Goal: Task Accomplishment & Management: Complete application form

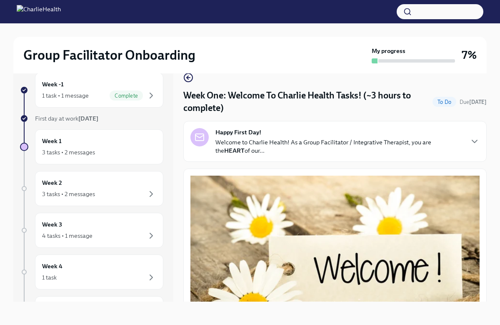
scroll to position [1023, 0]
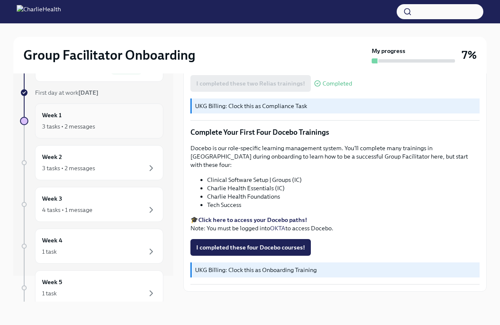
click at [120, 117] on div "Week 1 3 tasks • 2 messages" at bounding box center [99, 120] width 114 height 21
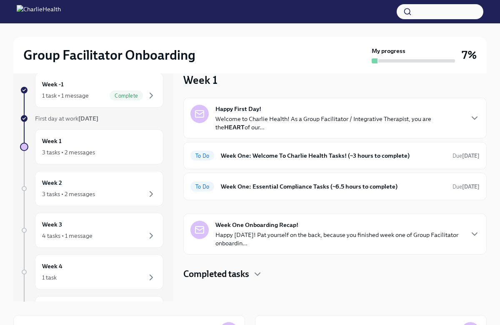
click at [121, 120] on div "First day at work [DATE]" at bounding box center [99, 118] width 128 height 8
click at [122, 138] on div "Week 1 3 tasks • 2 messages" at bounding box center [99, 146] width 114 height 21
click at [303, 159] on h6 "Week One: Welcome To Charlie Health Tasks! (~3 hours to complete)" at bounding box center [333, 155] width 225 height 9
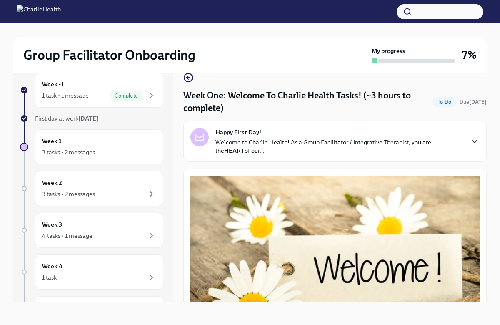
click at [475, 141] on icon "button" at bounding box center [475, 141] width 10 height 10
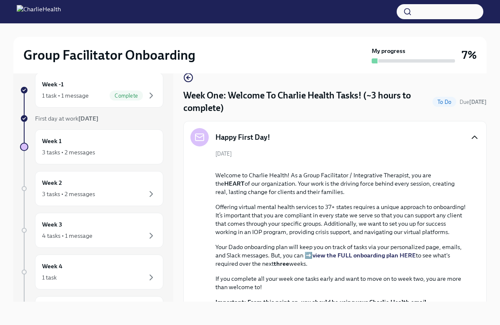
click at [475, 141] on icon "button" at bounding box center [475, 137] width 10 height 10
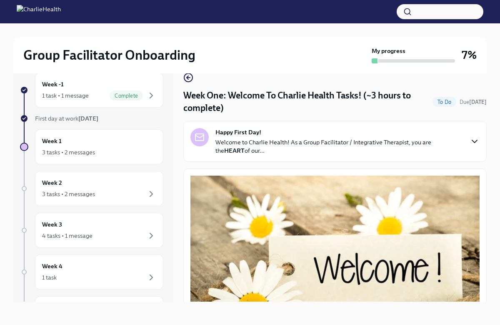
click at [475, 141] on icon "button" at bounding box center [475, 141] width 10 height 10
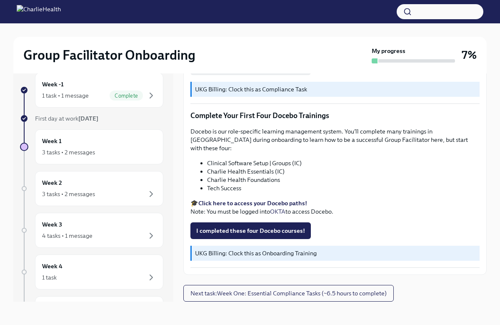
scroll to position [1360, 0]
click at [266, 235] on span "I completed these four Docebo courses!" at bounding box center [250, 230] width 109 height 8
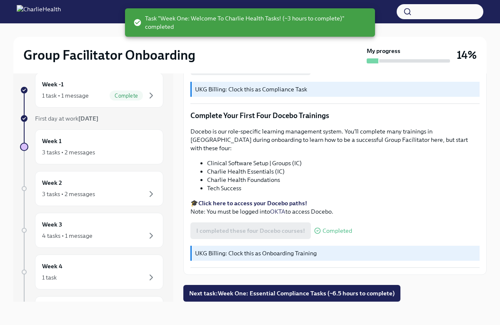
click at [285, 207] on strong "Click here to access your Docebo paths!" at bounding box center [252, 203] width 109 height 8
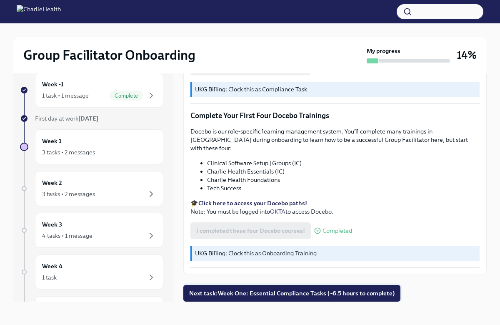
click at [252, 293] on span "Next task : Week One: Essential Compliance Tasks (~6.5 hours to complete)" at bounding box center [291, 293] width 205 height 8
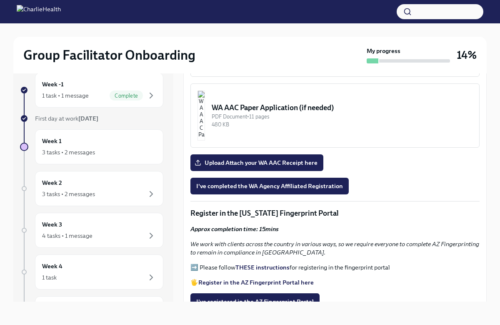
scroll to position [1001, 0]
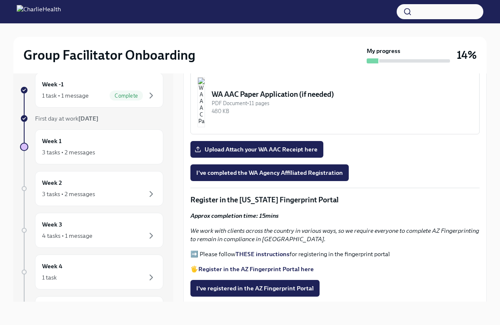
click at [205, 56] on img "button" at bounding box center [202, 31] width 8 height 50
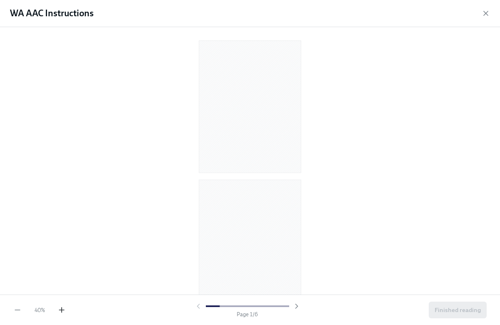
click at [63, 311] on icon "button" at bounding box center [62, 309] width 8 height 8
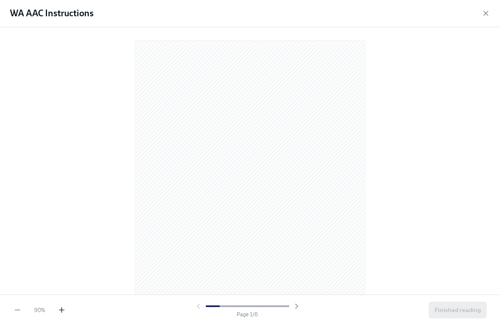
click at [63, 311] on icon "button" at bounding box center [62, 309] width 8 height 8
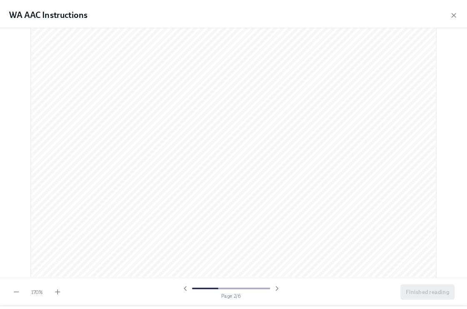
scroll to position [726, 0]
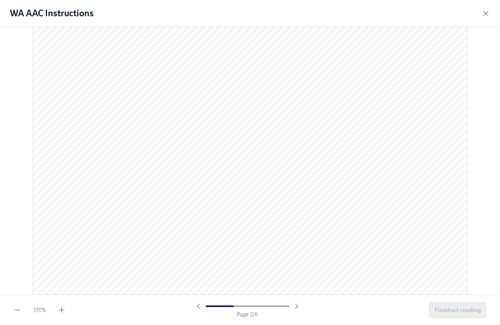
click at [481, 248] on div at bounding box center [250, 160] width 500 height 267
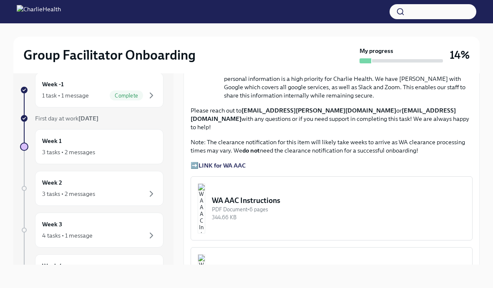
scroll to position [630, 0]
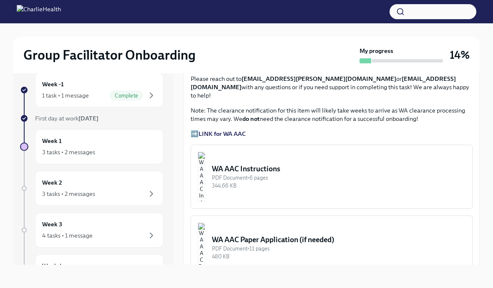
click at [245, 174] on div "PDF Document • 6 pages" at bounding box center [338, 178] width 253 height 8
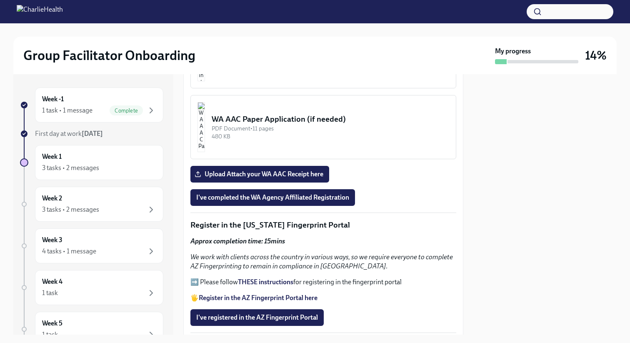
scroll to position [835, 0]
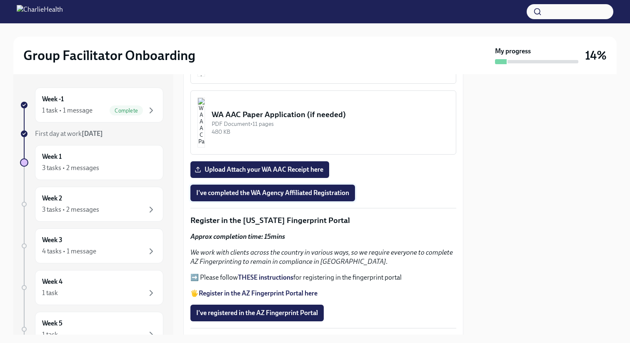
click at [285, 185] on button "I've completed the WA Agency Affiliated Registration" at bounding box center [272, 193] width 165 height 17
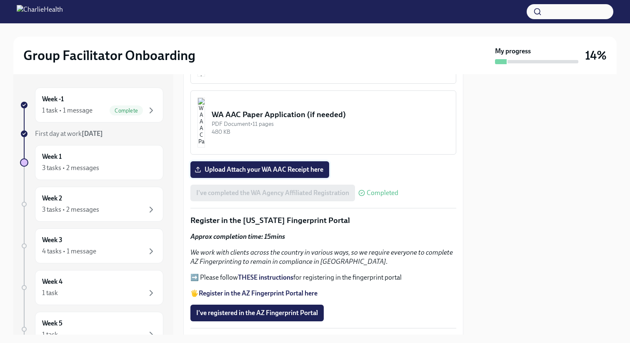
click at [311, 165] on span "Upload Attach your WA AAC Receipt here" at bounding box center [259, 169] width 127 height 8
click at [0, 0] on input "Upload Attach your WA AAC Receipt here" at bounding box center [0, 0] width 0 height 0
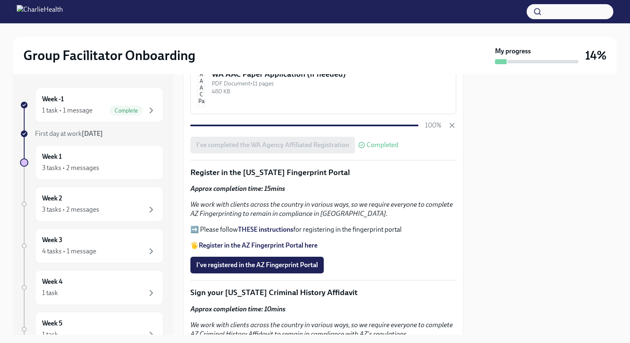
scroll to position [896, 0]
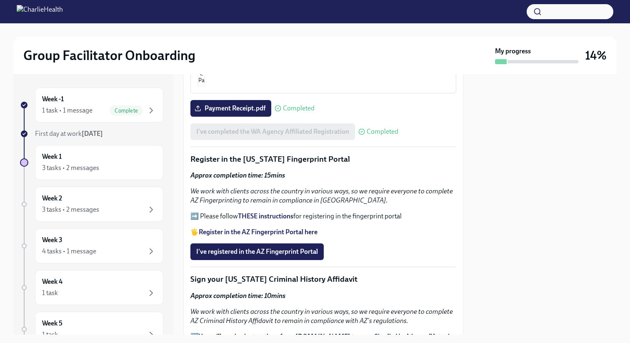
click at [305, 228] on strong "Register in the AZ Fingerprint Portal here" at bounding box center [258, 232] width 119 height 8
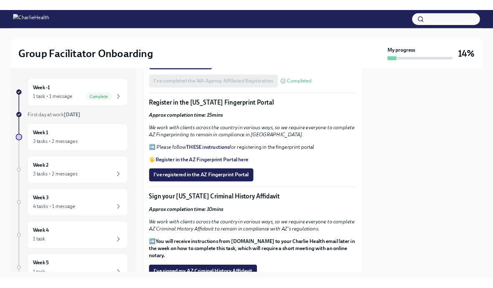
scroll to position [942, 0]
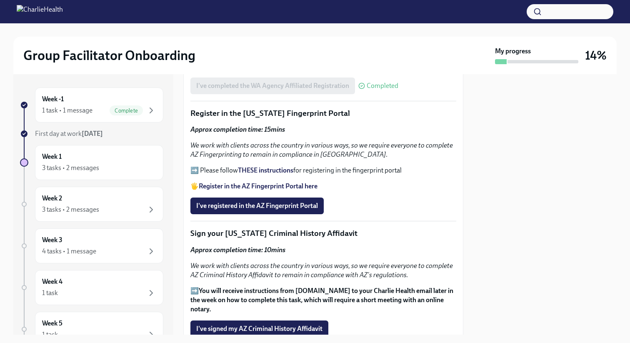
click at [283, 166] on strong "THESE instructions" at bounding box center [265, 170] width 55 height 8
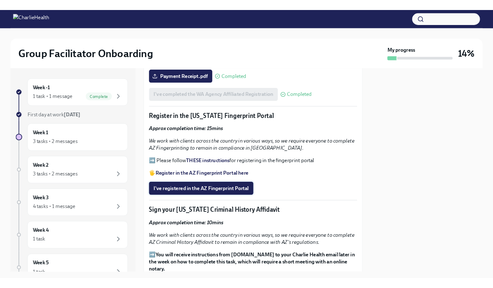
scroll to position [922, 0]
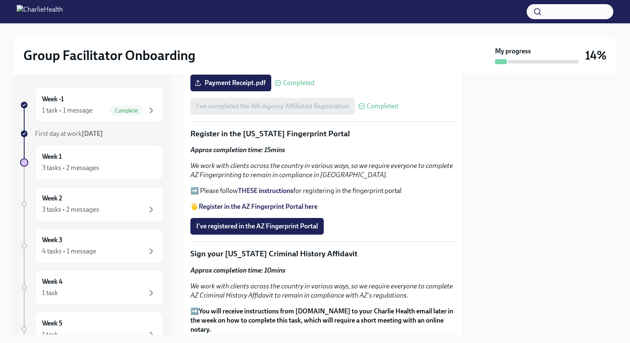
click at [265, 187] on strong "THESE instructions" at bounding box center [265, 191] width 55 height 8
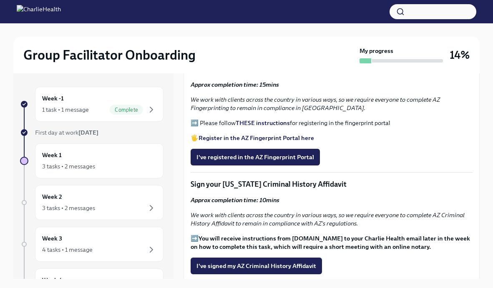
scroll to position [917, 0]
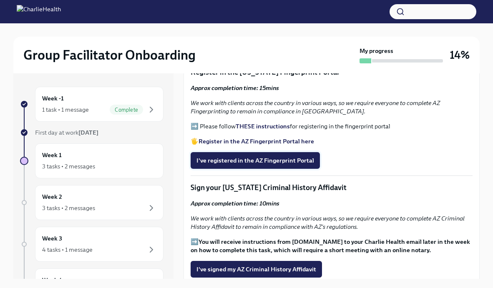
click at [267, 156] on span "I've registered in the AZ Fingerprint Portal" at bounding box center [255, 160] width 118 height 8
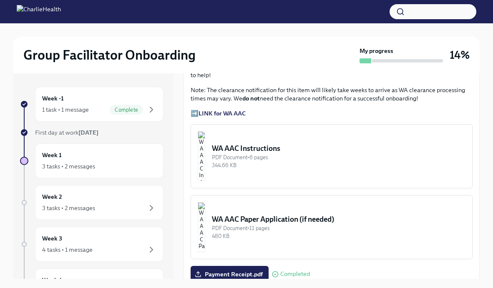
scroll to position [665, 0]
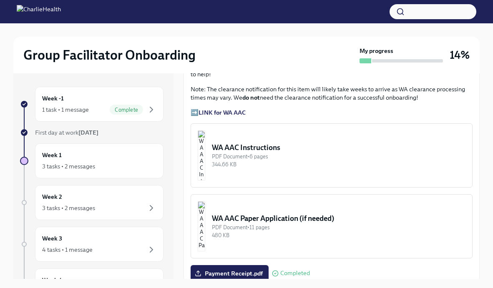
click at [383, 265] on div "Payment Receipt.pdf Completed" at bounding box center [331, 273] width 282 height 17
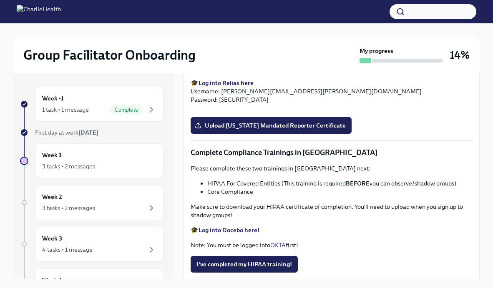
scroll to position [1476, 0]
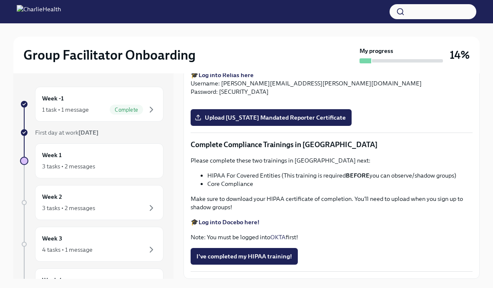
click at [0, 0] on input "Upload [US_STATE] Telehealth Certificate" at bounding box center [0, 0] width 0 height 0
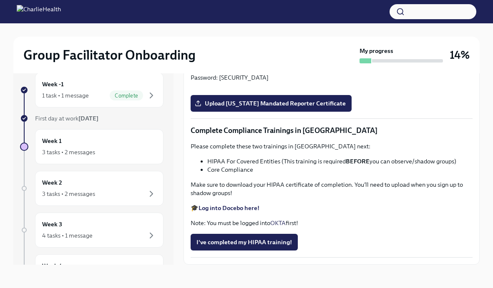
scroll to position [1761, 0]
click at [293, 108] on span "Upload [US_STATE] Mandated Reporter Certificate" at bounding box center [270, 103] width 149 height 8
click at [0, 0] on input "Upload [US_STATE] Mandated Reporter Certificate" at bounding box center [0, 0] width 0 height 0
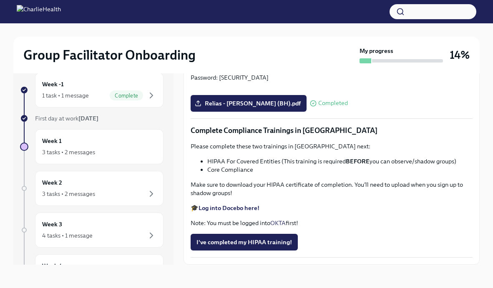
scroll to position [1583, 0]
click at [472, 50] on p "Please complete the Relias course titled "Mandatory [MEDICAL_DATA] Reporting in…" at bounding box center [331, 41] width 282 height 17
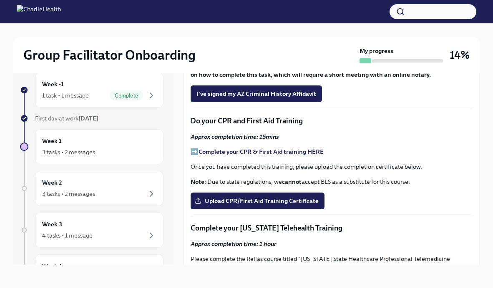
scroll to position [1078, 0]
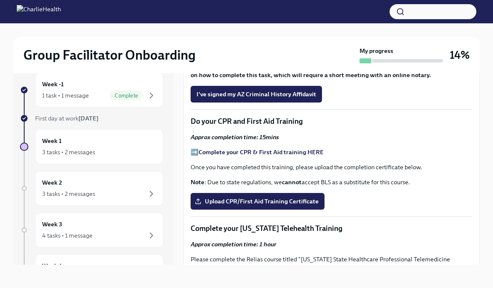
click at [262, 148] on strong "Complete your CPR & First Aid training HERE" at bounding box center [260, 152] width 125 height 8
